Goal: Information Seeking & Learning: Find specific fact

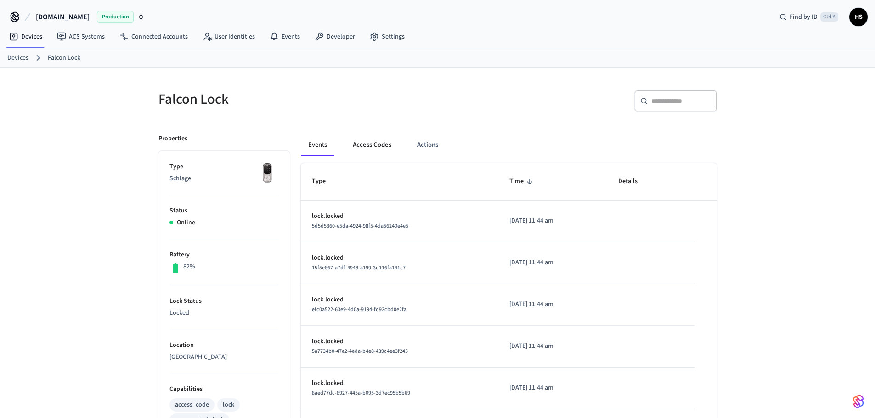
click at [361, 156] on button "Access Codes" at bounding box center [371, 145] width 53 height 22
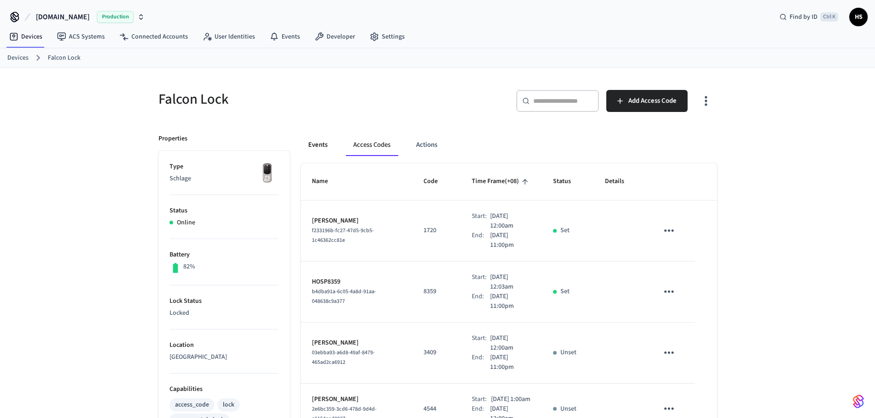
click at [327, 142] on button "Events" at bounding box center [318, 145] width 34 height 22
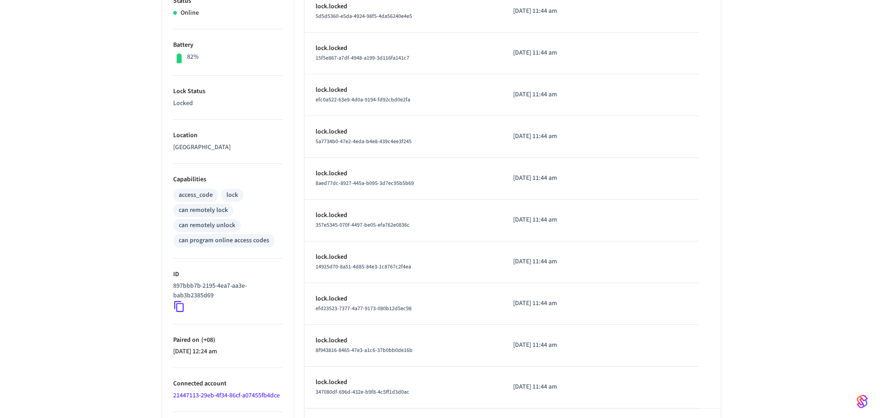
scroll to position [245, 0]
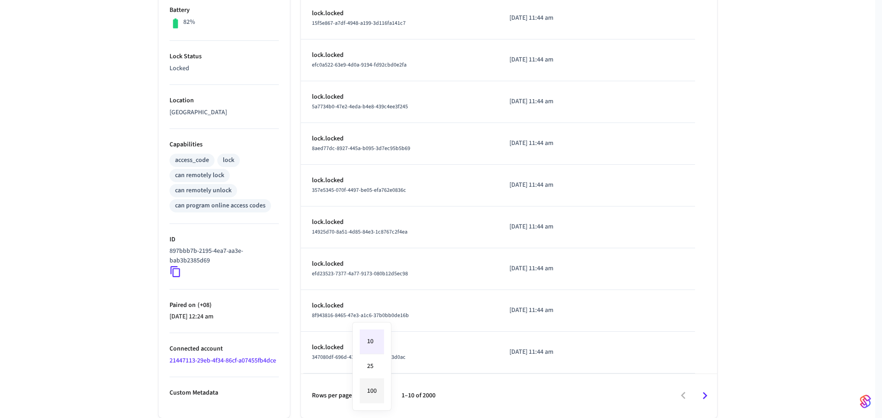
click at [374, 392] on body "Hospitable.com Production Find by ID Ctrl K HS Devices ACS Systems Connected Ac…" at bounding box center [441, 86] width 882 height 663
click at [378, 388] on li "100" at bounding box center [372, 391] width 24 height 24
type input "***"
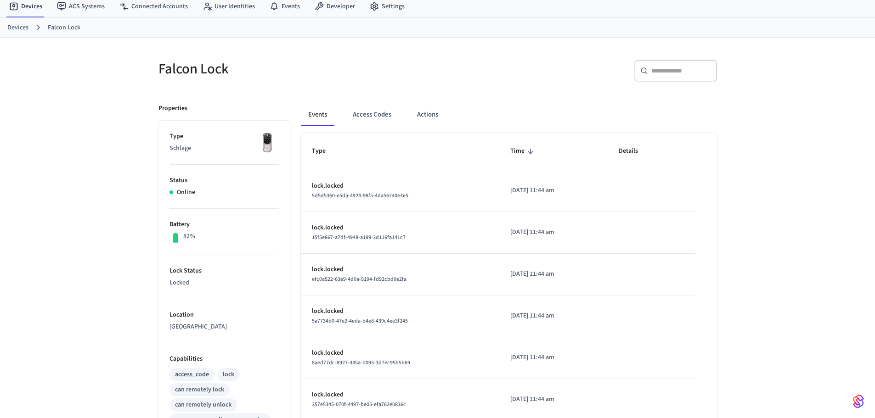
scroll to position [9, 0]
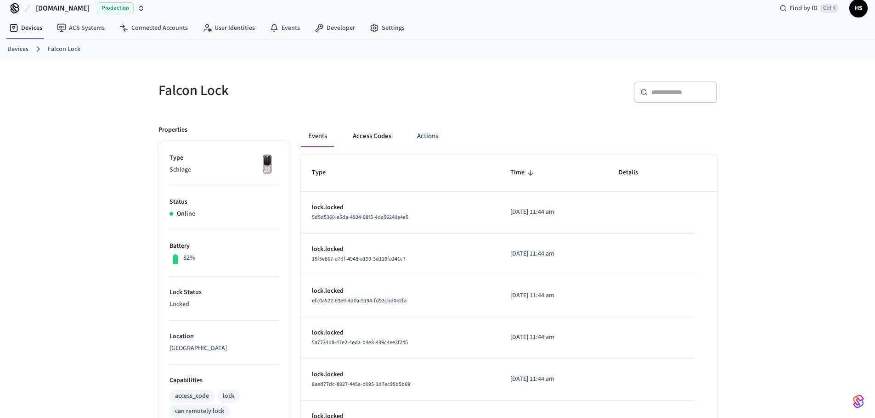
click at [378, 137] on button "Access Codes" at bounding box center [371, 136] width 53 height 22
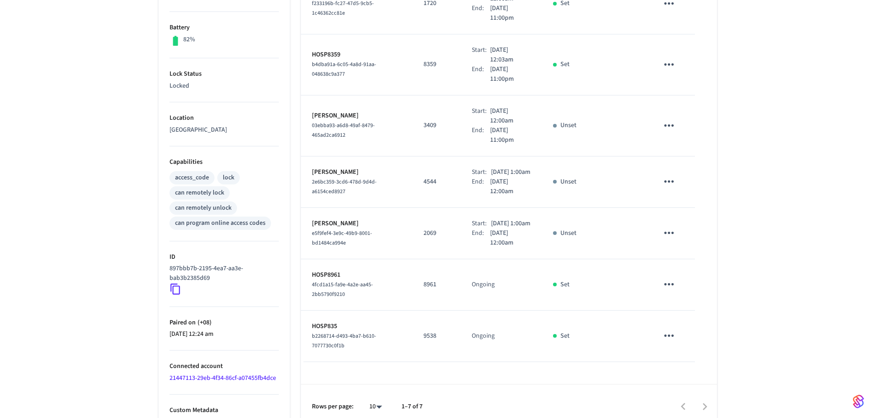
scroll to position [238, 0]
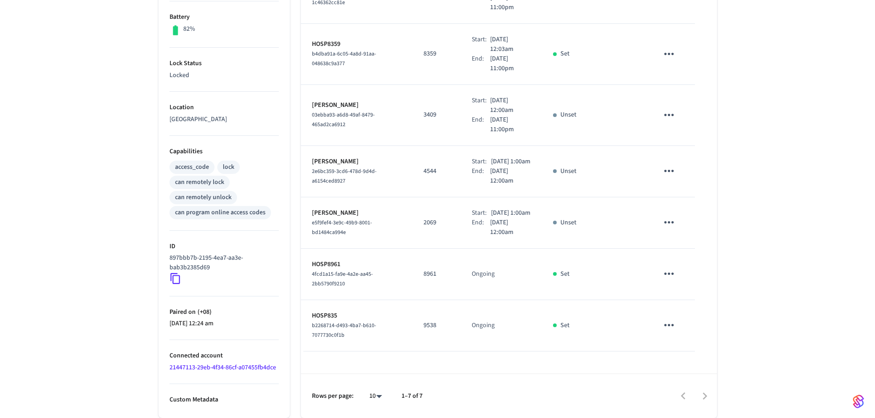
click at [254, 369] on link "21447113-29eb-4f34-86cf-a07455fb4dce" at bounding box center [222, 367] width 107 height 9
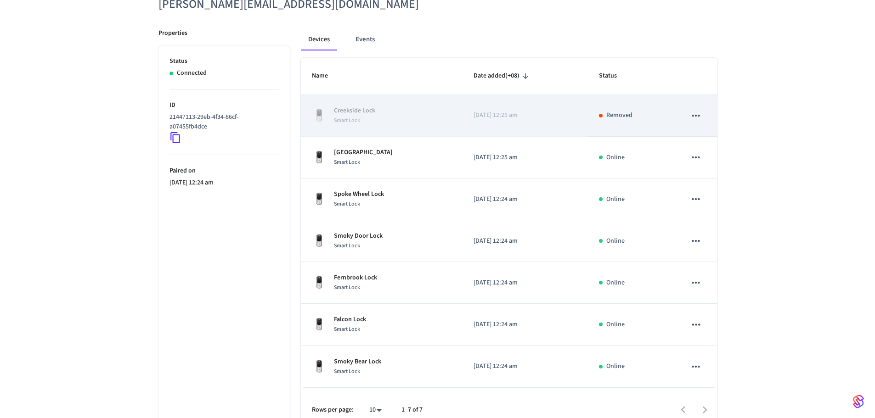
scroll to position [128, 0]
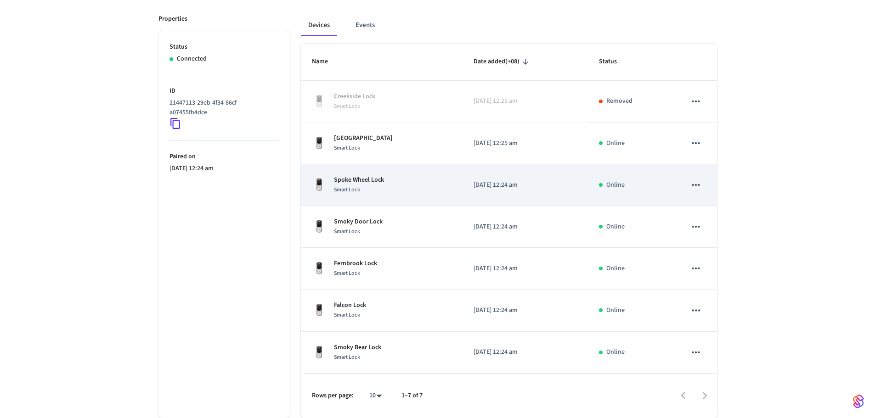
click at [388, 167] on td "Spoke Wheel Lock Smart Lock" at bounding box center [382, 185] width 162 height 42
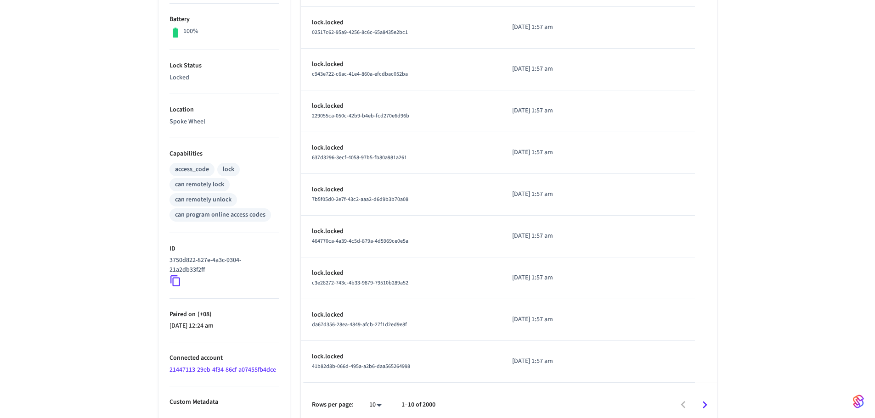
scroll to position [245, 0]
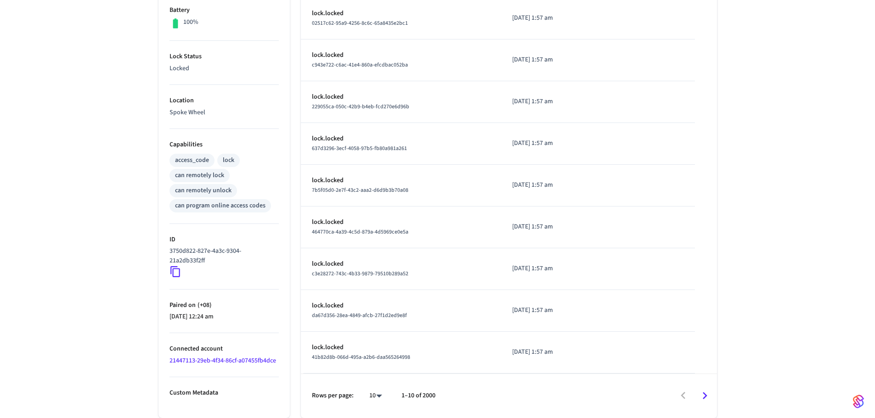
click at [244, 361] on link "21447113-29eb-4f34-86cf-a07455fb4dce" at bounding box center [222, 360] width 107 height 9
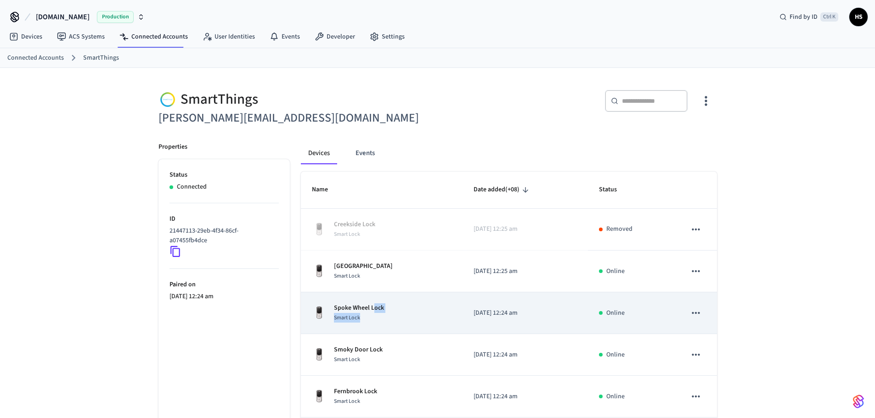
click at [373, 313] on div "Spoke Wheel Lock Smart Lock" at bounding box center [359, 313] width 50 height 19
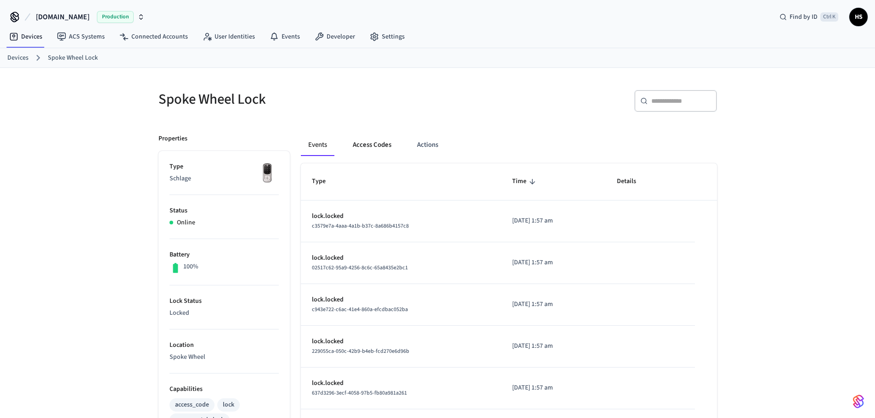
click at [383, 141] on button "Access Codes" at bounding box center [371, 145] width 53 height 22
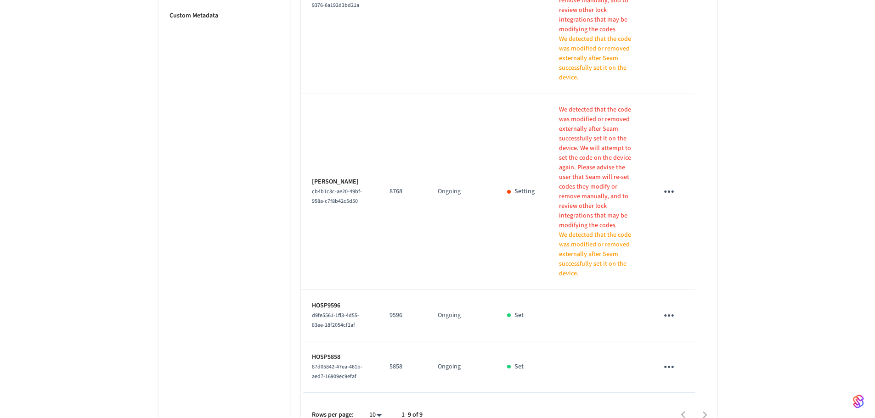
scroll to position [671, 0]
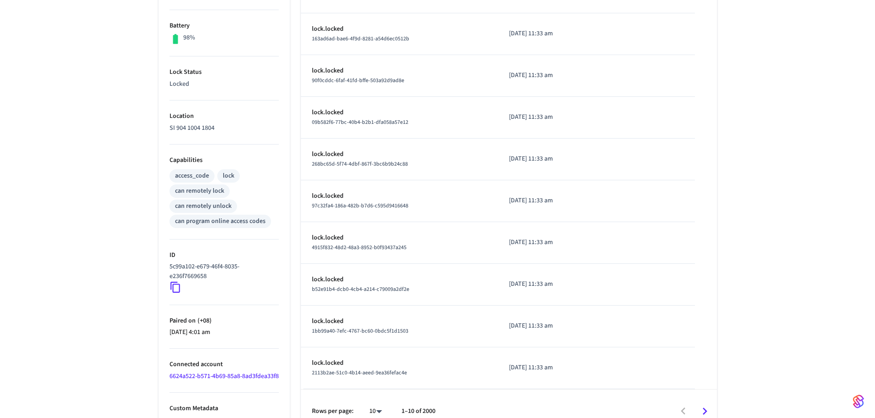
scroll to position [248, 0]
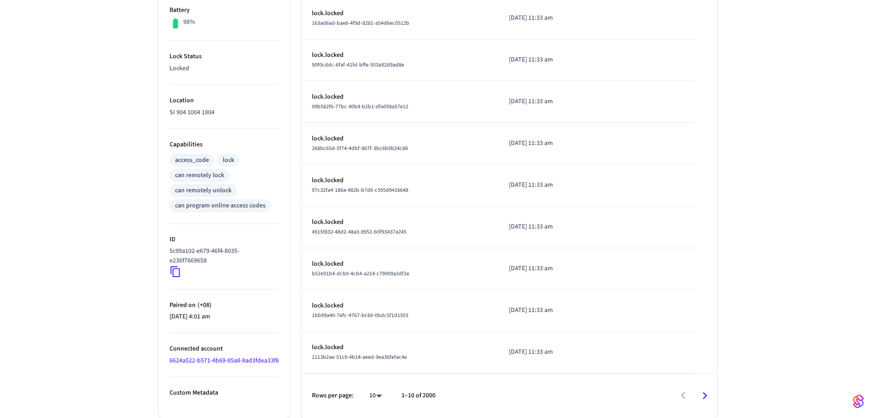
click at [202, 356] on link "6624a522-b571-4b69-85a8-8ad3fdea33f8" at bounding box center [223, 360] width 109 height 9
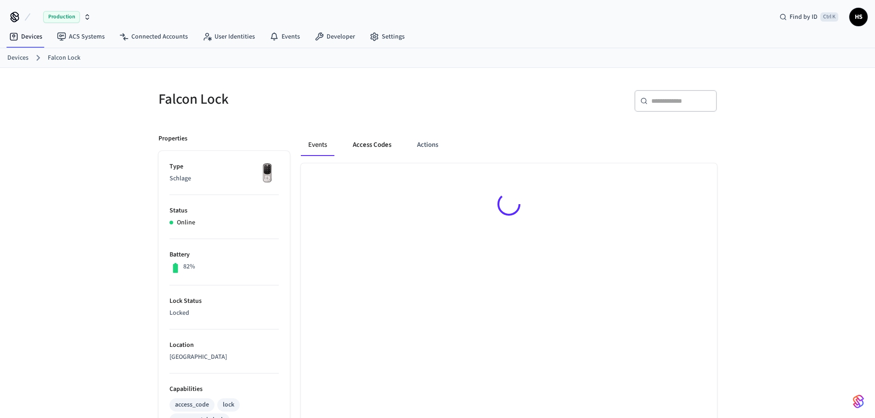
click at [364, 148] on button "Access Codes" at bounding box center [371, 145] width 53 height 22
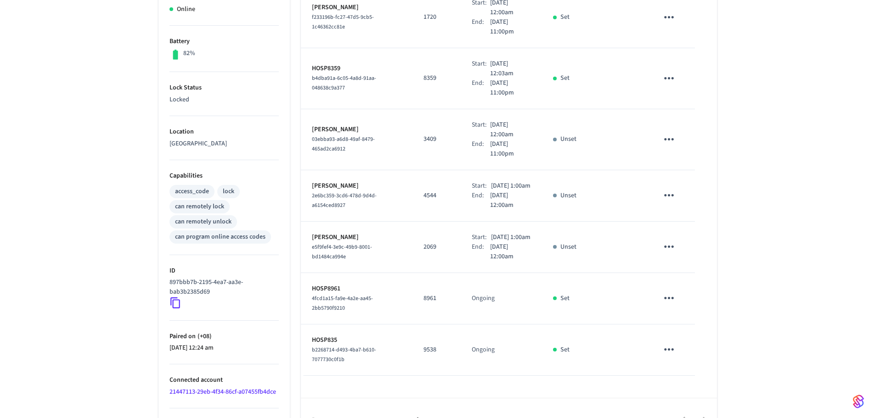
scroll to position [238, 0]
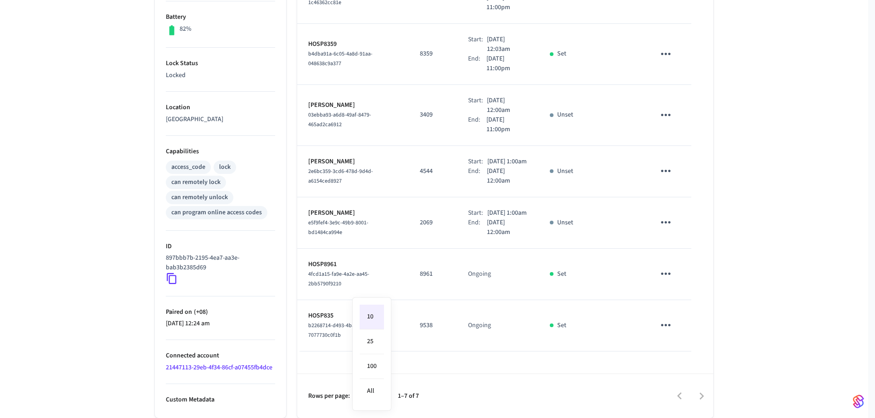
click at [373, 392] on body "Hospitable.com Production Find by ID Ctrl K HS Devices ACS Systems Connected Ac…" at bounding box center [437, 90] width 875 height 656
click at [375, 392] on li "All" at bounding box center [372, 391] width 24 height 24
type input "**"
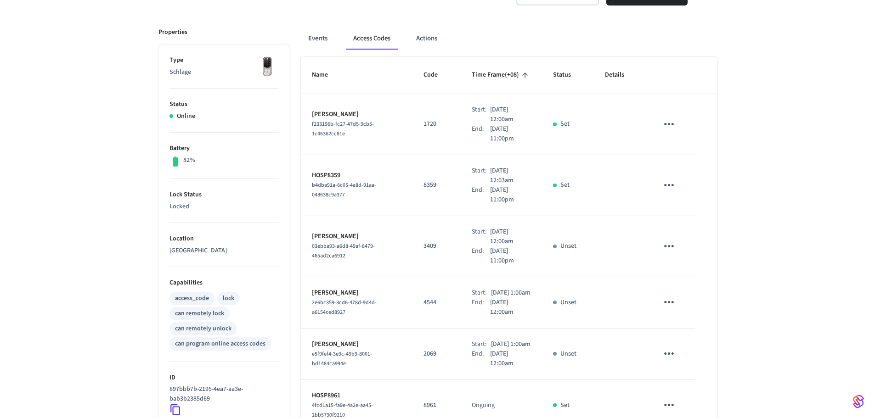
scroll to position [100, 0]
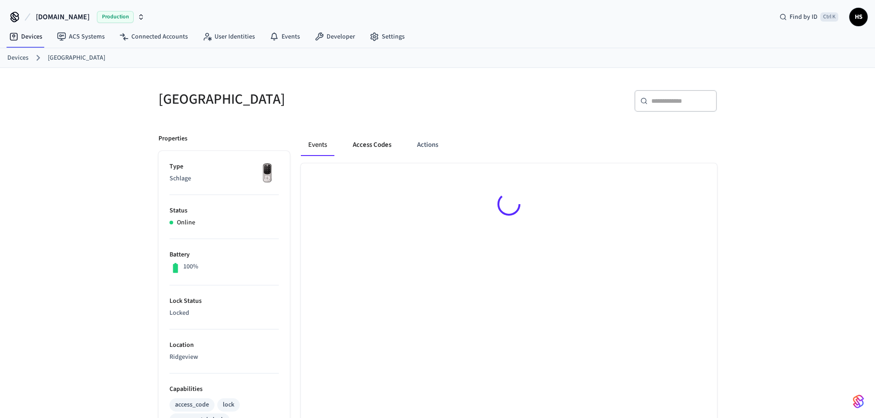
click at [387, 145] on button "Access Codes" at bounding box center [371, 145] width 53 height 22
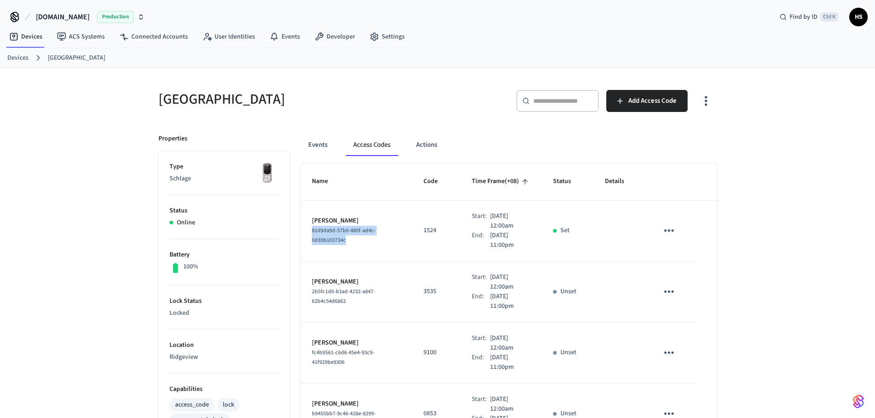
drag, startPoint x: 351, startPoint y: 240, endPoint x: 305, endPoint y: 232, distance: 47.0
click at [305, 232] on td "kristen johnston 81d9da9d-57b0-480f-ad4c-0d39b103734c" at bounding box center [357, 231] width 112 height 61
copy span "81d9da9d-57b0-480f-ad4c-0d39b103734c"
click at [323, 148] on button "Events" at bounding box center [318, 145] width 34 height 22
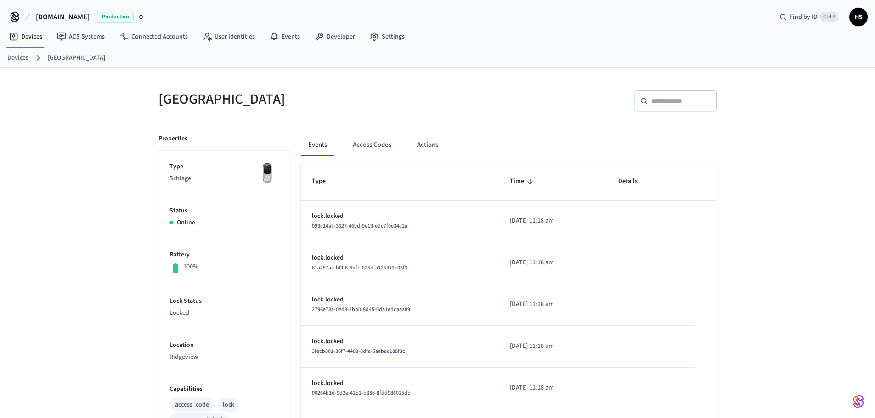
click at [652, 98] on input "text" at bounding box center [681, 100] width 60 height 9
paste input "**********"
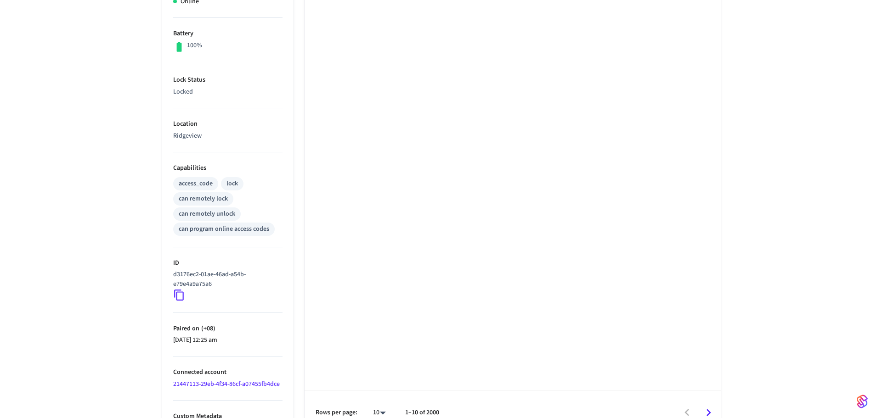
scroll to position [238, 0]
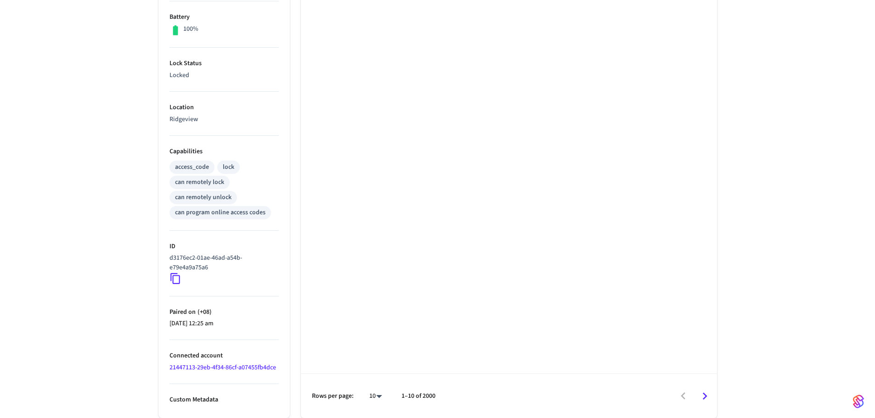
type input "**********"
click at [378, 398] on body "**********" at bounding box center [441, 90] width 882 height 656
click at [368, 393] on li "100" at bounding box center [372, 391] width 24 height 24
type input "***"
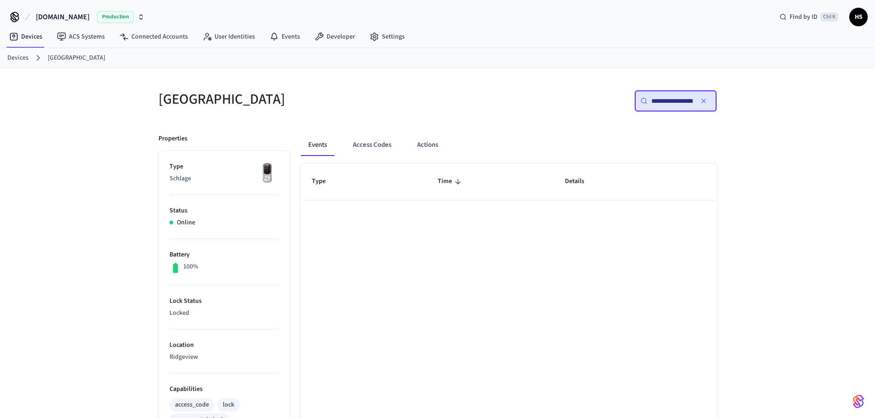
click at [514, 244] on div "Type Time Details Rows per page: 100 *** 1–100 of 2000" at bounding box center [509, 410] width 416 height 493
click at [365, 147] on button "Access Codes" at bounding box center [371, 145] width 53 height 22
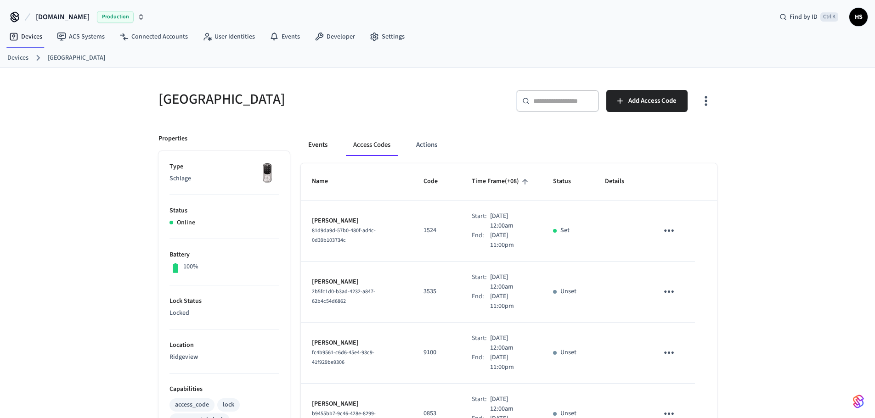
click at [325, 146] on button "Events" at bounding box center [318, 145] width 34 height 22
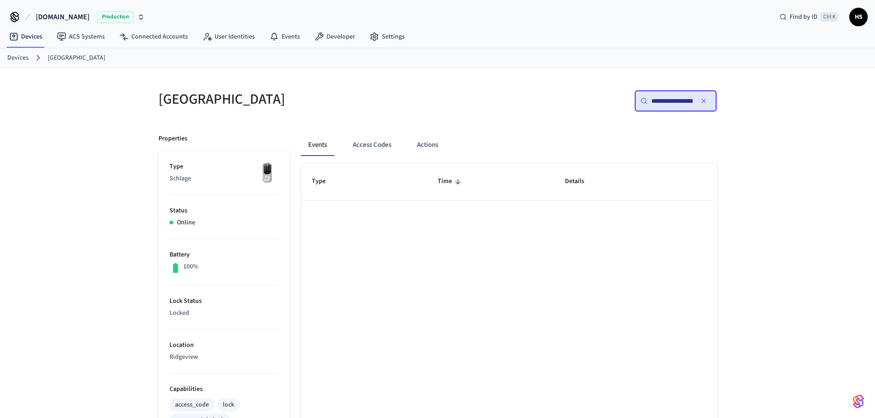
click at [703, 105] on icon "button" at bounding box center [703, 100] width 7 height 7
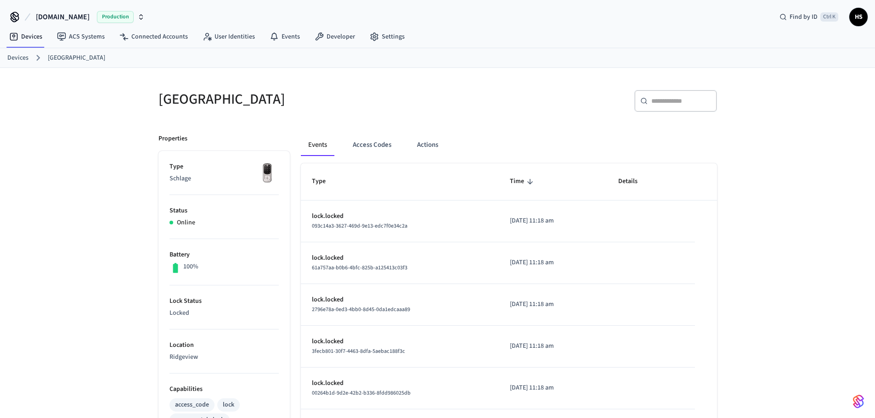
click at [538, 241] on td "2025/08/30 at 11:18 am" at bounding box center [553, 222] width 108 height 42
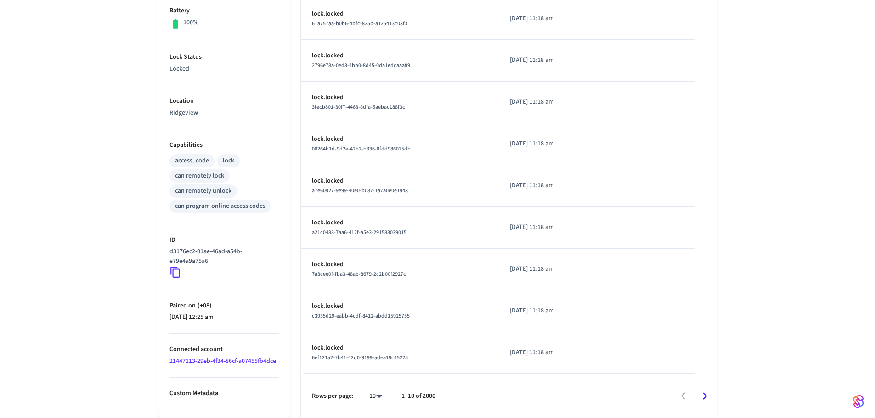
scroll to position [245, 0]
click at [702, 397] on icon "Go to next page" at bounding box center [705, 396] width 14 height 14
click at [703, 397] on icon "Go to next page" at bounding box center [705, 396] width 14 height 14
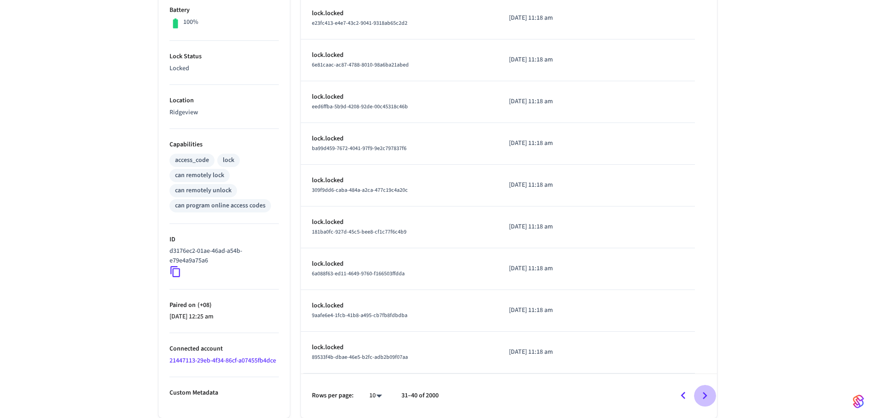
click at [703, 397] on icon "Go to next page" at bounding box center [705, 396] width 14 height 14
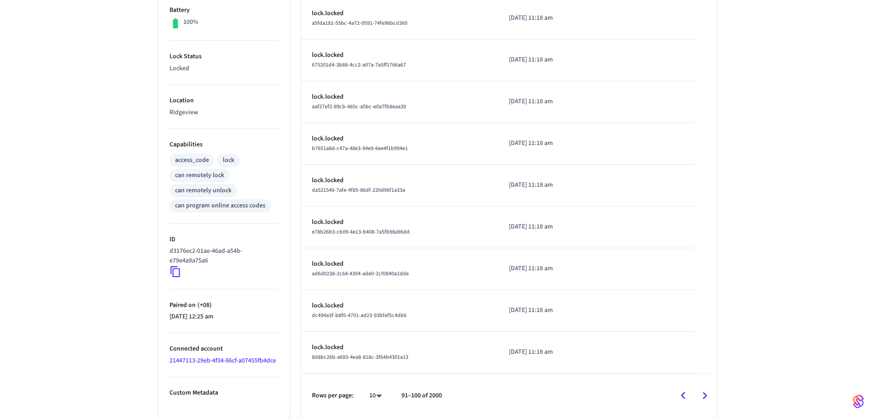
click at [703, 397] on icon "Go to next page" at bounding box center [705, 396] width 14 height 14
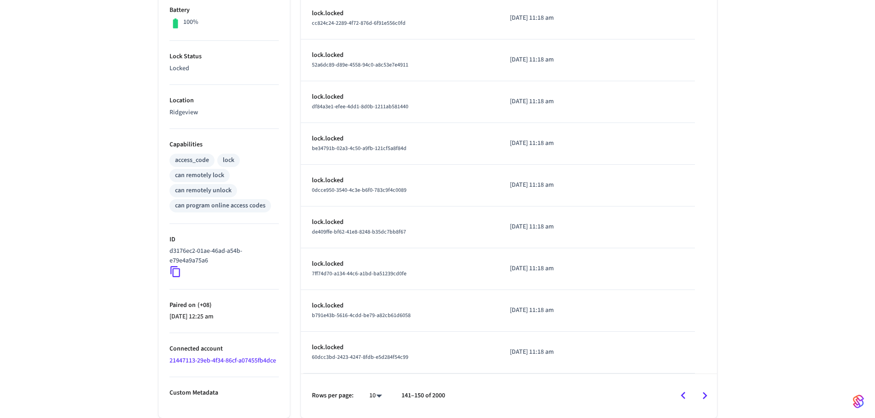
click at [703, 397] on icon "Go to next page" at bounding box center [705, 396] width 14 height 14
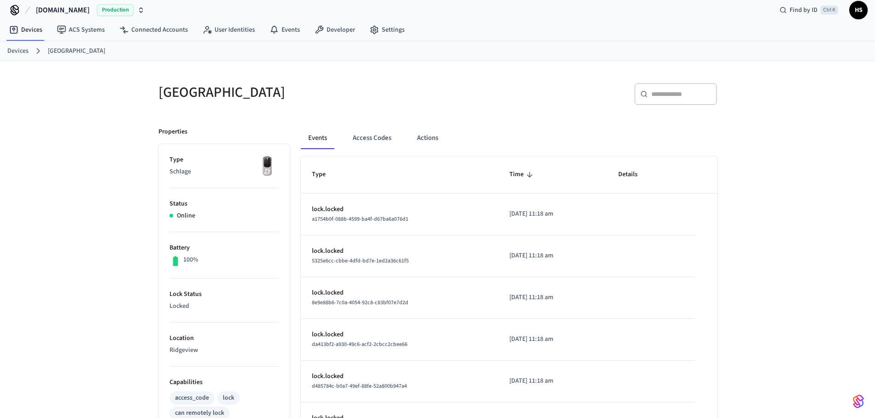
scroll to position [0, 0]
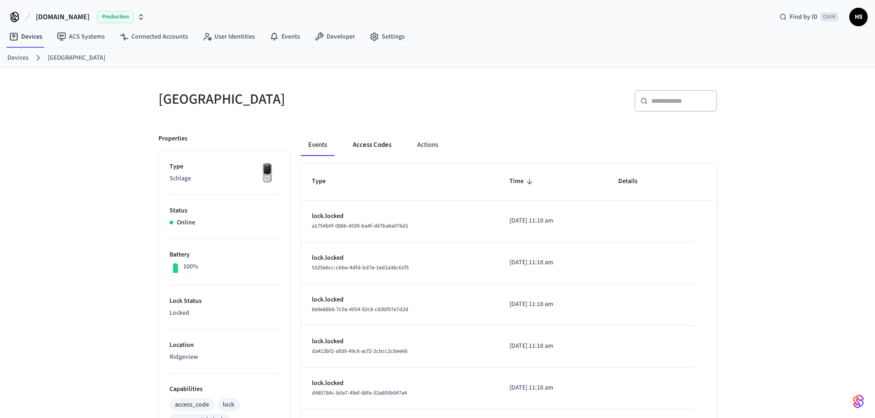
click at [372, 142] on button "Access Codes" at bounding box center [371, 145] width 53 height 22
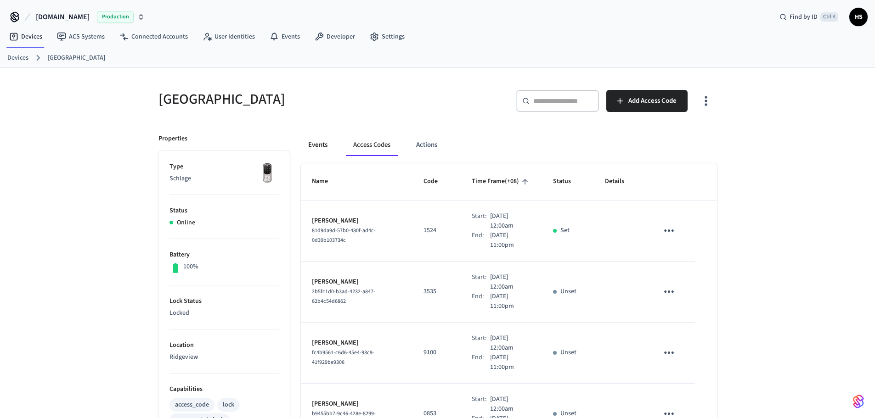
click at [332, 143] on button "Events" at bounding box center [318, 145] width 34 height 22
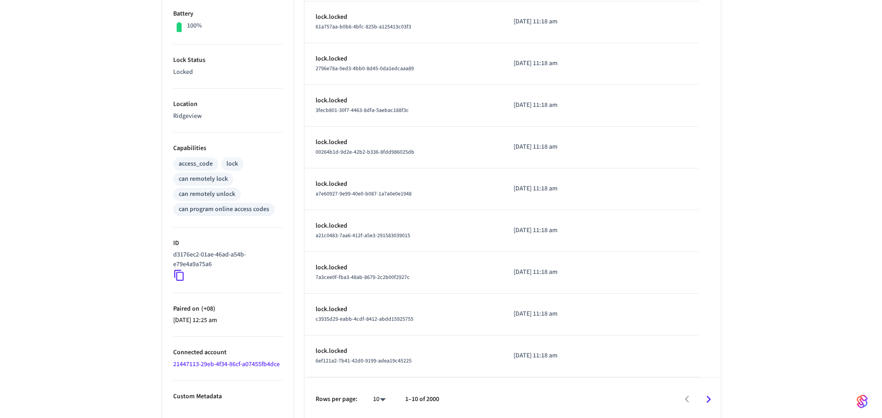
scroll to position [245, 0]
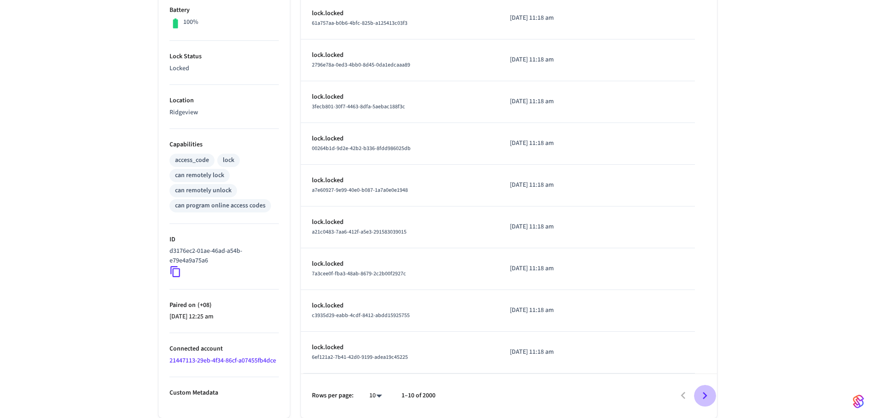
click at [702, 394] on icon "Go to next page" at bounding box center [705, 396] width 14 height 14
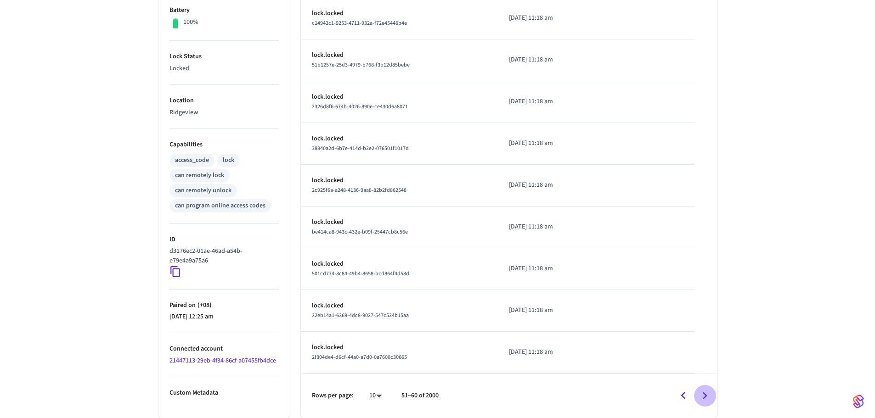
click at [702, 394] on icon "Go to next page" at bounding box center [705, 396] width 14 height 14
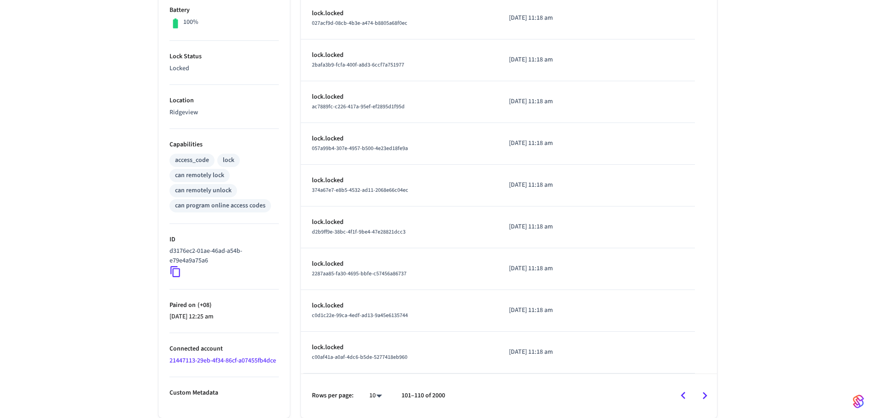
click at [702, 394] on icon "Go to next page" at bounding box center [705, 396] width 14 height 14
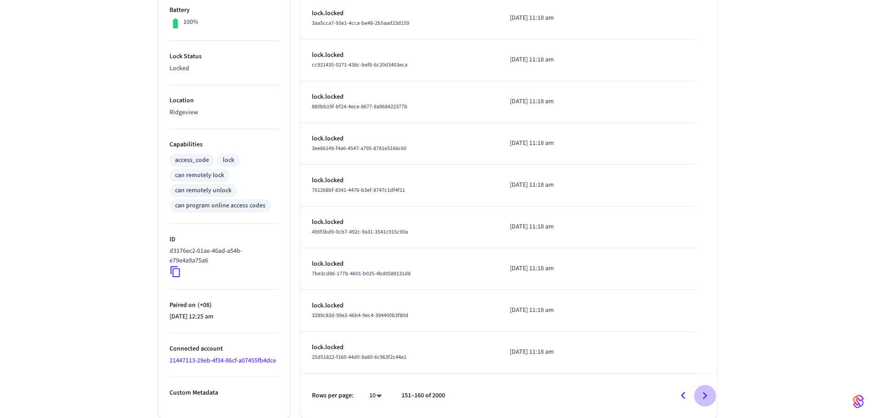
click at [702, 394] on icon "Go to next page" at bounding box center [705, 396] width 14 height 14
click at [377, 394] on body "Hospitable.com Production Find by ID Ctrl K HS Devices ACS Systems Connected Ac…" at bounding box center [441, 86] width 882 height 663
click at [375, 394] on li "100" at bounding box center [372, 391] width 24 height 24
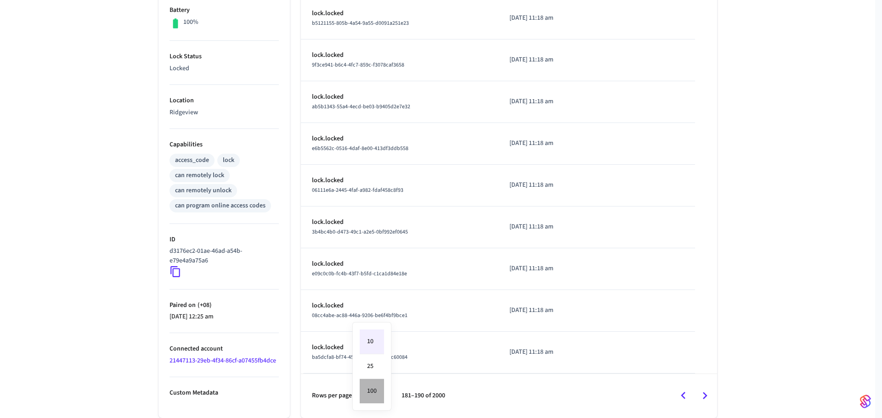
type input "***"
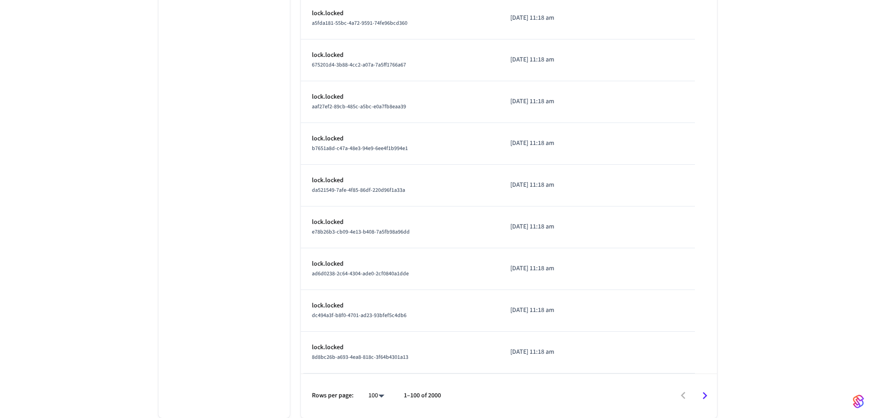
click at [711, 395] on icon "Go to next page" at bounding box center [705, 396] width 14 height 14
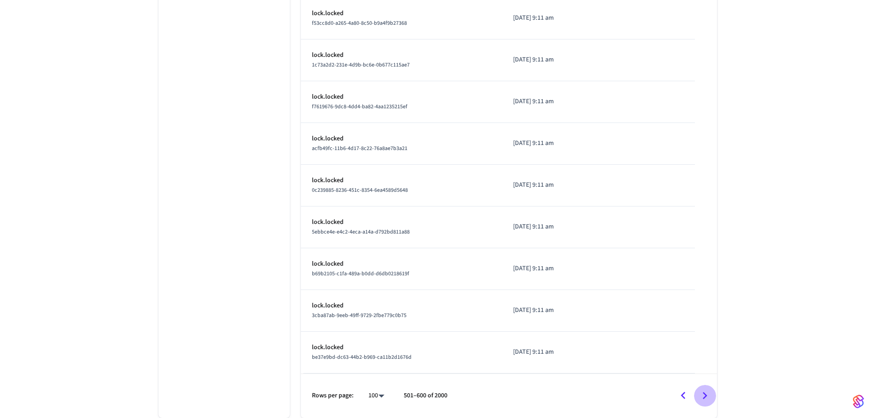
click at [711, 395] on icon "Go to next page" at bounding box center [705, 396] width 14 height 14
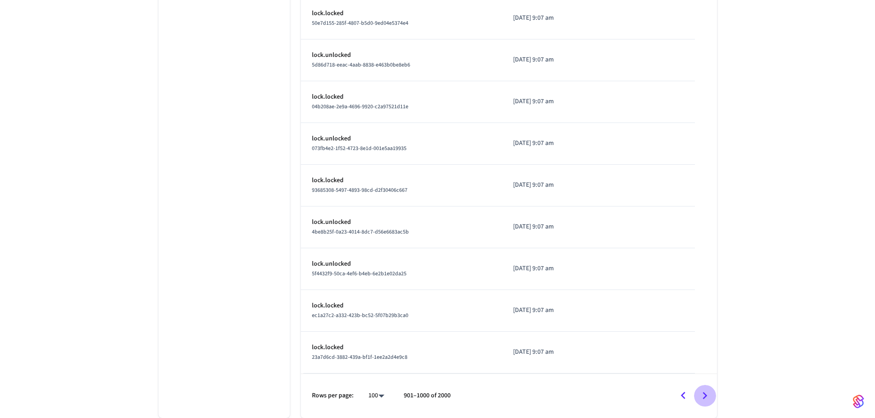
click at [711, 395] on icon "Go to next page" at bounding box center [705, 396] width 14 height 14
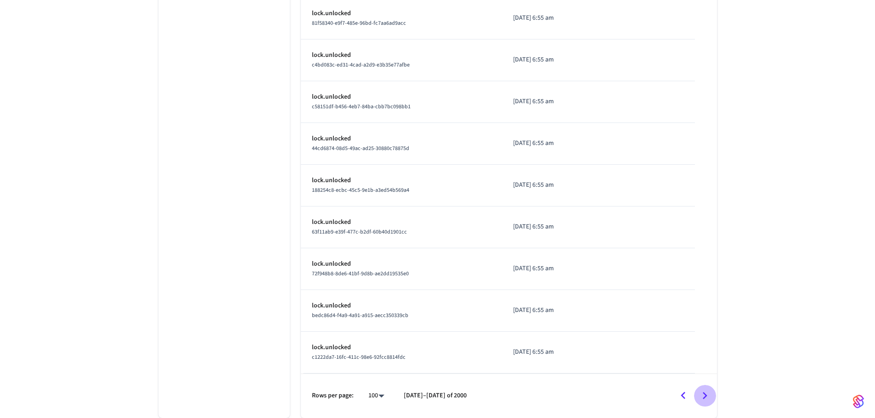
click at [711, 395] on icon "Go to next page" at bounding box center [705, 396] width 14 height 14
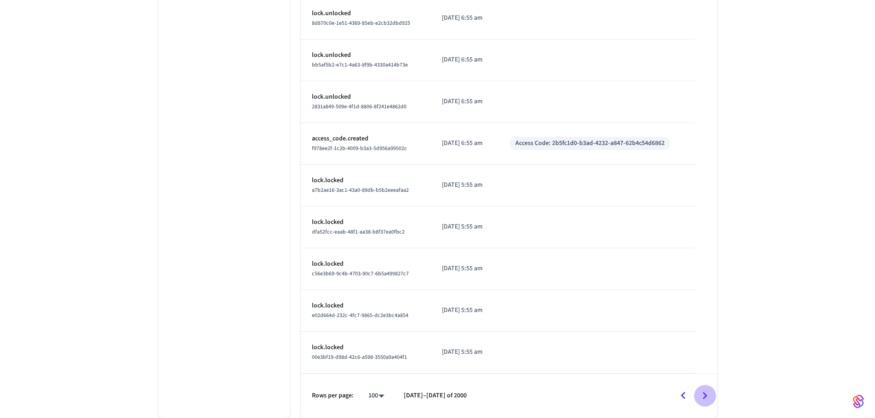
click at [711, 395] on icon "Go to next page" at bounding box center [705, 396] width 14 height 14
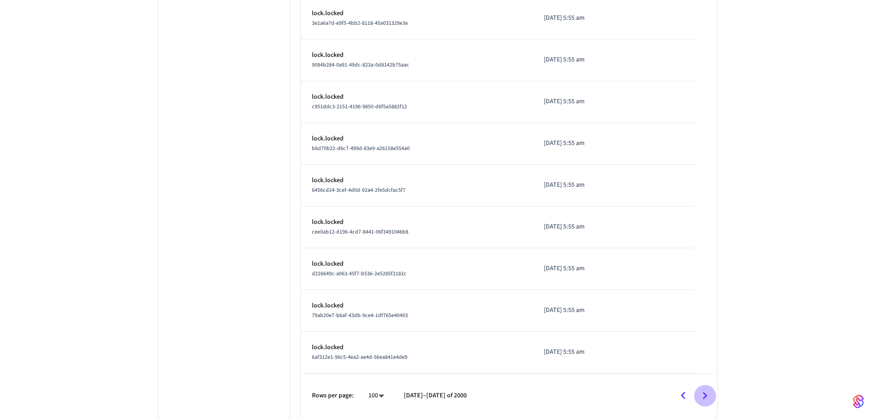
click at [711, 395] on icon "Go to next page" at bounding box center [705, 396] width 14 height 14
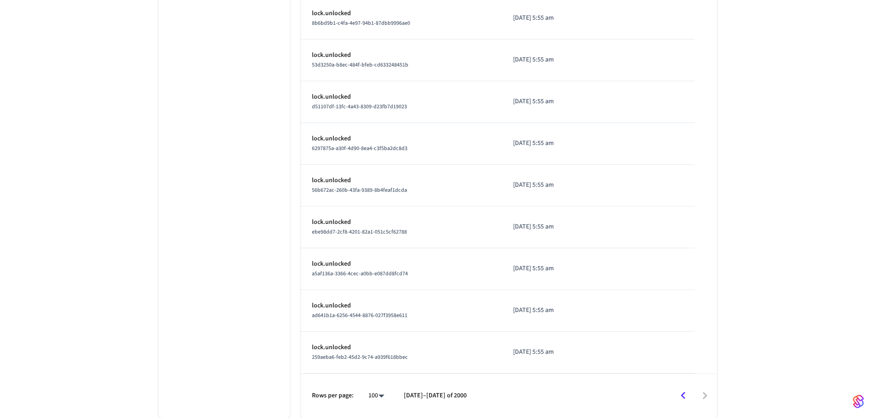
click at [711, 395] on div at bounding box center [596, 396] width 240 height 22
click at [687, 399] on icon "Go to previous page" at bounding box center [683, 396] width 14 height 14
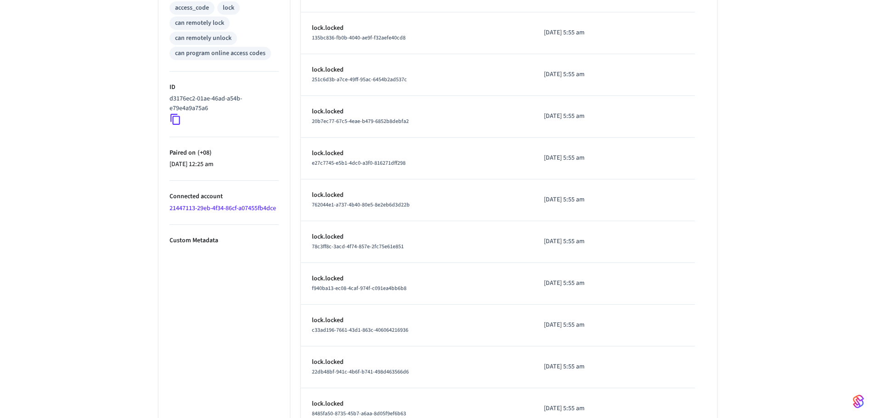
scroll to position [459, 0]
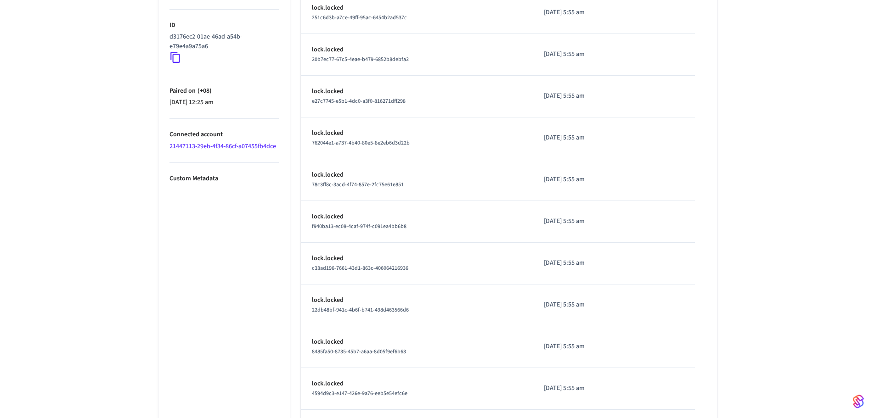
click at [250, 145] on link "21447113-29eb-4f34-86cf-a07455fb4dce" at bounding box center [222, 146] width 107 height 9
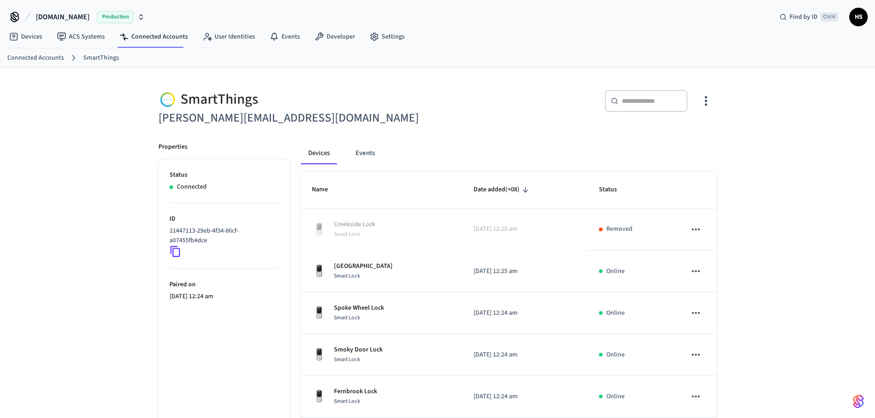
click at [72, 184] on div "SmartThings brandon@maggievalleyrentalhomes.com ​ ​ Properties Status Connected…" at bounding box center [437, 307] width 875 height 479
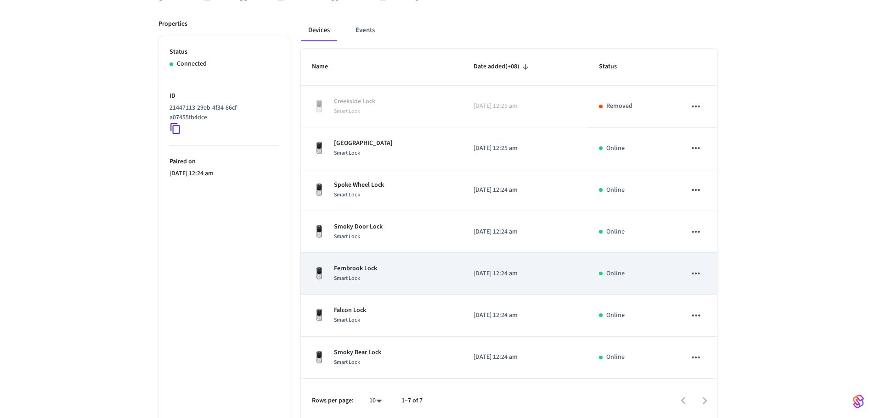
scroll to position [128, 0]
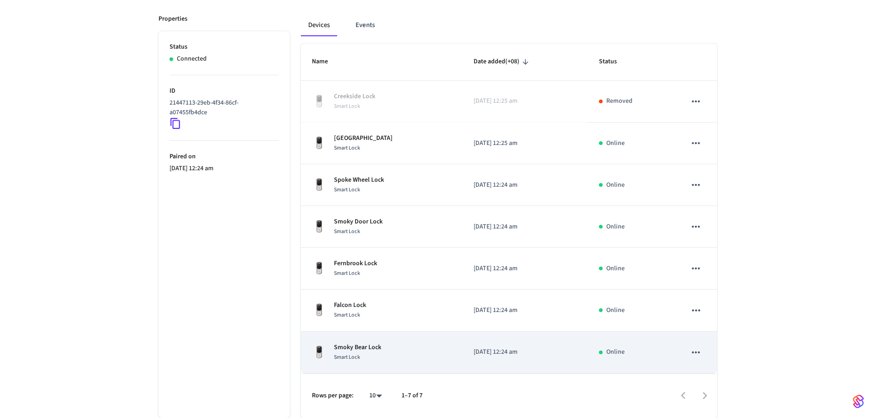
click at [413, 346] on div "Smoky Bear Lock Smart Lock" at bounding box center [382, 352] width 140 height 19
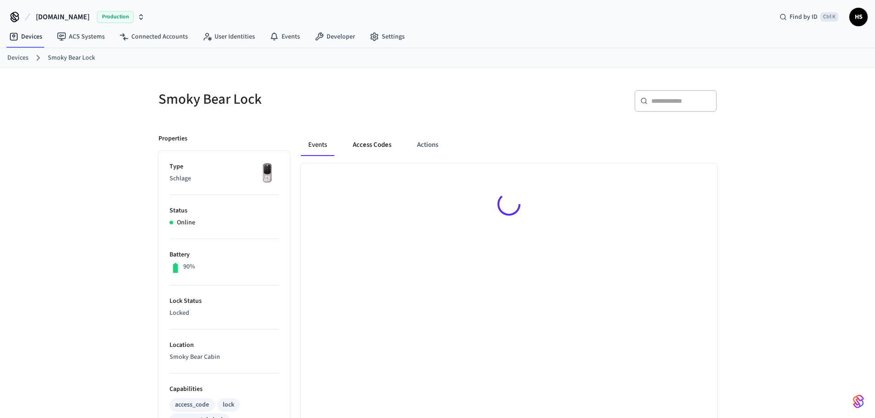
click at [369, 141] on button "Access Codes" at bounding box center [371, 145] width 53 height 22
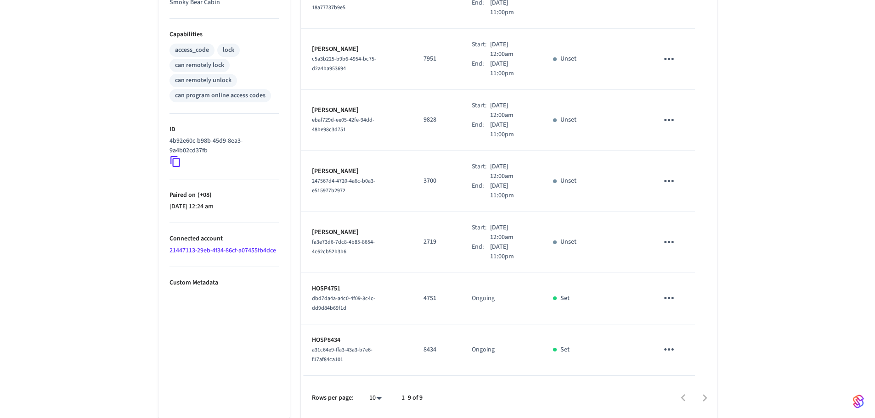
scroll to position [357, 0]
click at [389, 397] on div "Rows per page: 10 ** 1–9 of 9" at bounding box center [509, 396] width 416 height 45
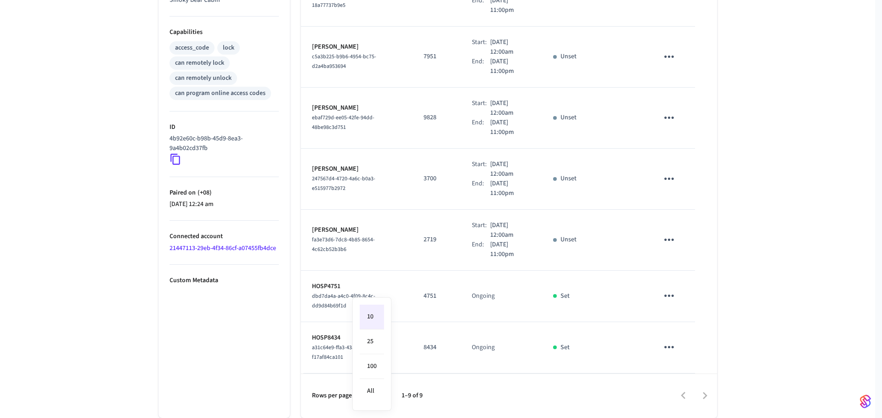
click at [381, 396] on body "Hospitable.com Production Find by ID Ctrl K HS Devices ACS Systems Connected Ac…" at bounding box center [441, 31] width 882 height 776
click at [378, 391] on li "All" at bounding box center [372, 391] width 24 height 24
type input "**"
click at [243, 250] on link "21447113-29eb-4f34-86cf-a07455fb4dce" at bounding box center [222, 248] width 107 height 9
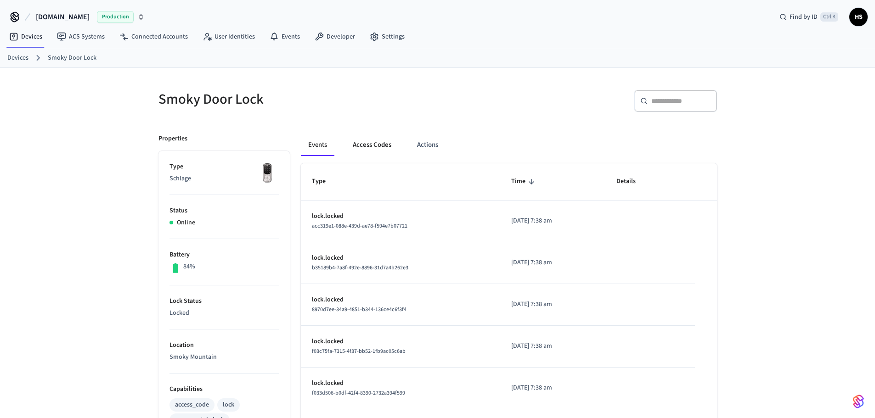
click at [372, 152] on button "Access Codes" at bounding box center [371, 145] width 53 height 22
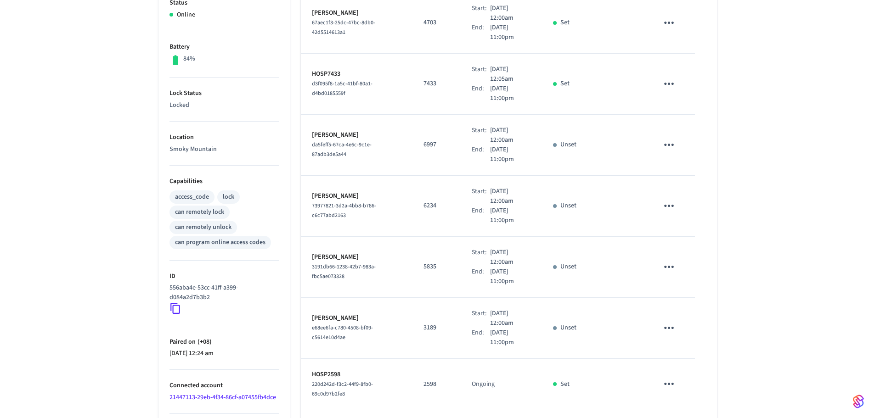
scroll to position [296, 0]
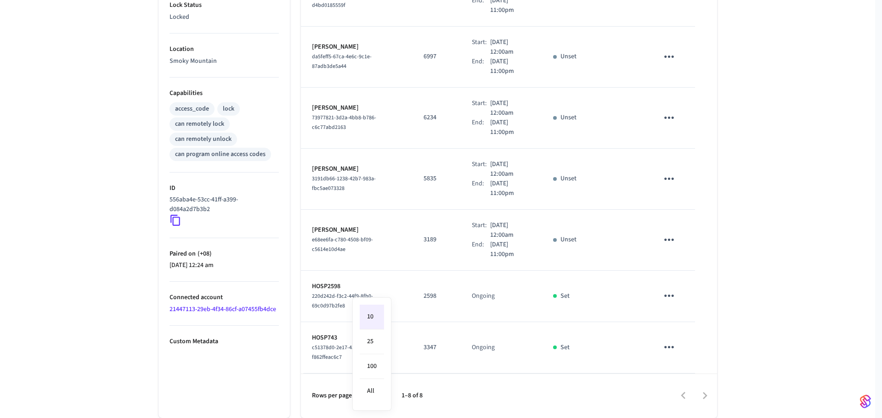
click at [379, 391] on body "[DOMAIN_NAME] Production Find by ID Ctrl K HS Devices ACS Systems Connected Acc…" at bounding box center [441, 61] width 882 height 715
click at [378, 393] on li "All" at bounding box center [372, 391] width 24 height 24
type input "**"
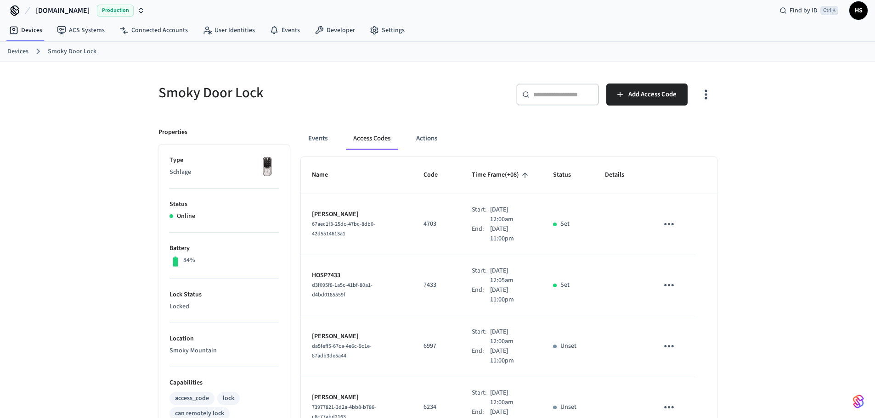
scroll to position [0, 0]
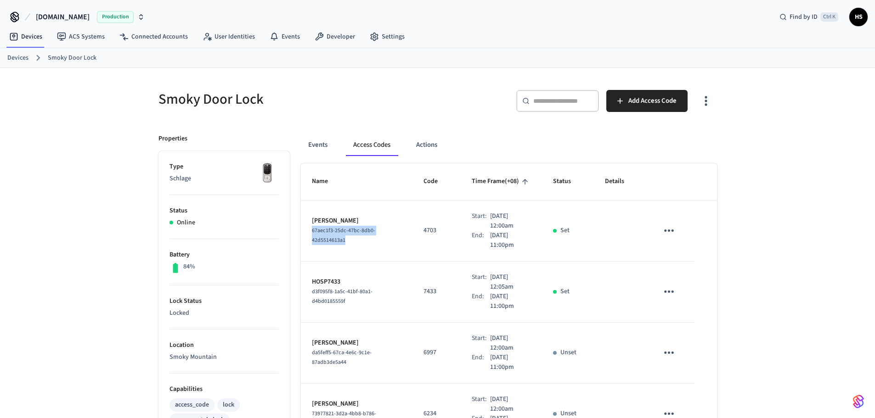
drag, startPoint x: 349, startPoint y: 247, endPoint x: 304, endPoint y: 234, distance: 46.8
click at [304, 234] on td "[PERSON_NAME] 67aec1f3-25dc-47bc-8db0-42d5514613a1" at bounding box center [357, 231] width 112 height 61
copy span "67aec1f3-25dc-47bc-8db0-42d5514613a1"
click at [333, 141] on button "Events" at bounding box center [318, 145] width 34 height 22
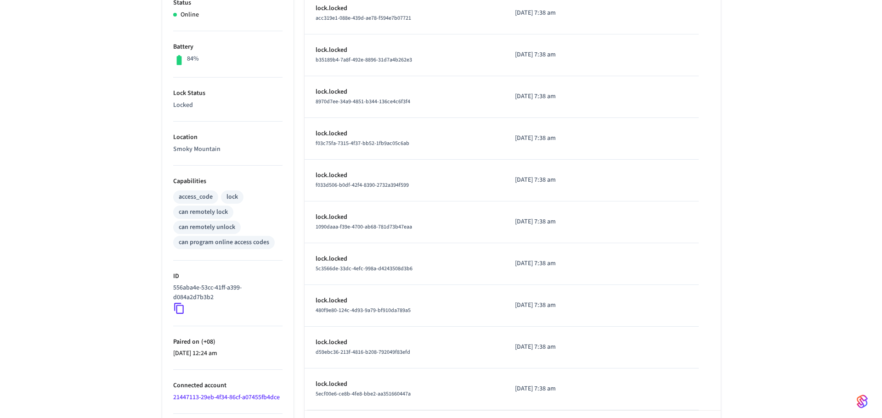
scroll to position [245, 0]
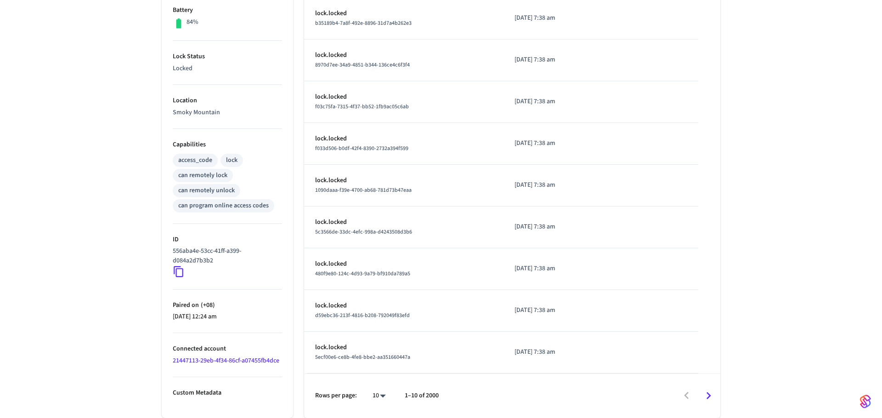
click at [376, 396] on body "[DOMAIN_NAME] Production Find by ID Ctrl K HS Devices ACS Systems Connected Acc…" at bounding box center [441, 86] width 882 height 663
click at [376, 395] on li "100" at bounding box center [372, 391] width 24 height 24
type input "***"
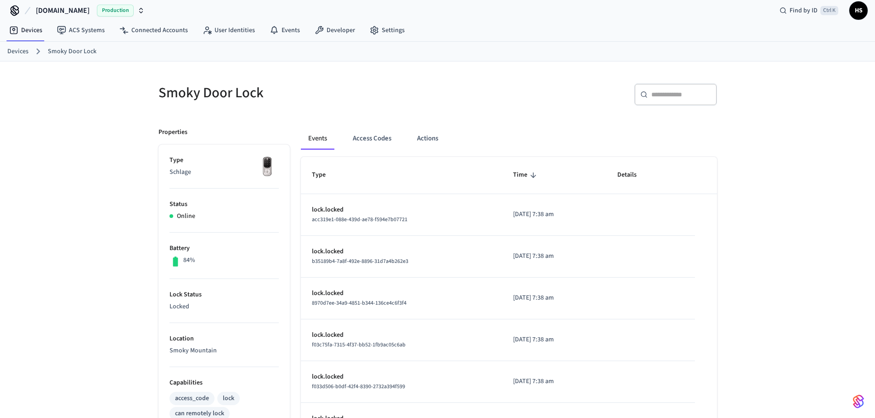
scroll to position [0, 0]
